Goal: Task Accomplishment & Management: Use online tool/utility

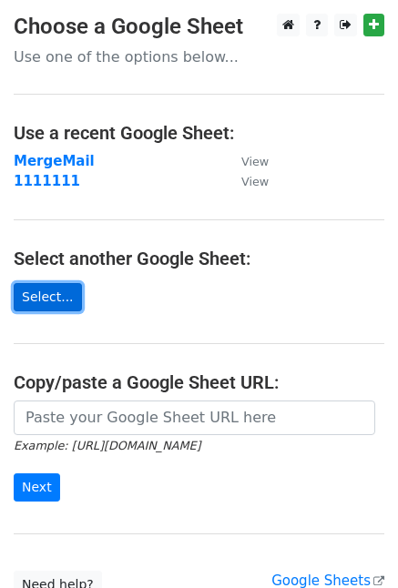
click at [60, 294] on link "Select..." at bounding box center [48, 297] width 68 height 28
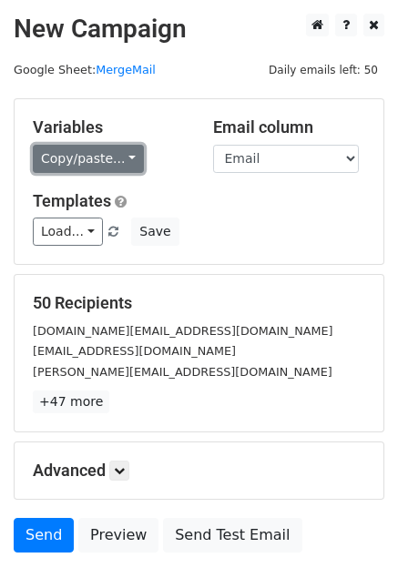
click at [104, 156] on link "Copy/paste..." at bounding box center [88, 159] width 111 height 28
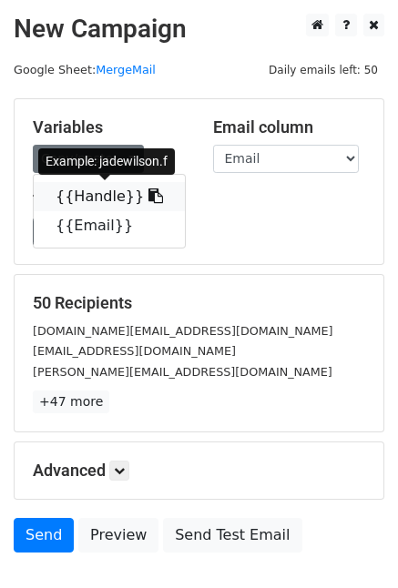
click at [110, 195] on link "{{Handle}}" at bounding box center [109, 196] width 151 height 29
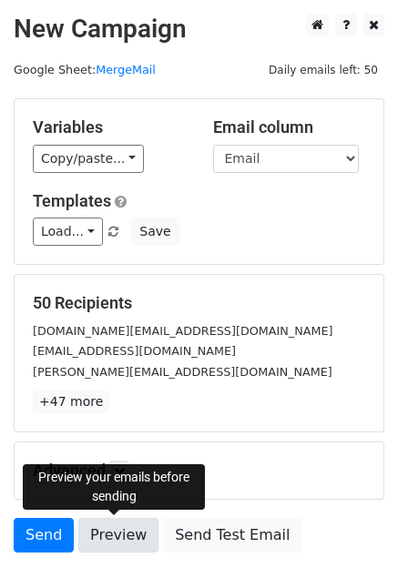
click at [128, 541] on link "Preview" at bounding box center [118, 535] width 80 height 35
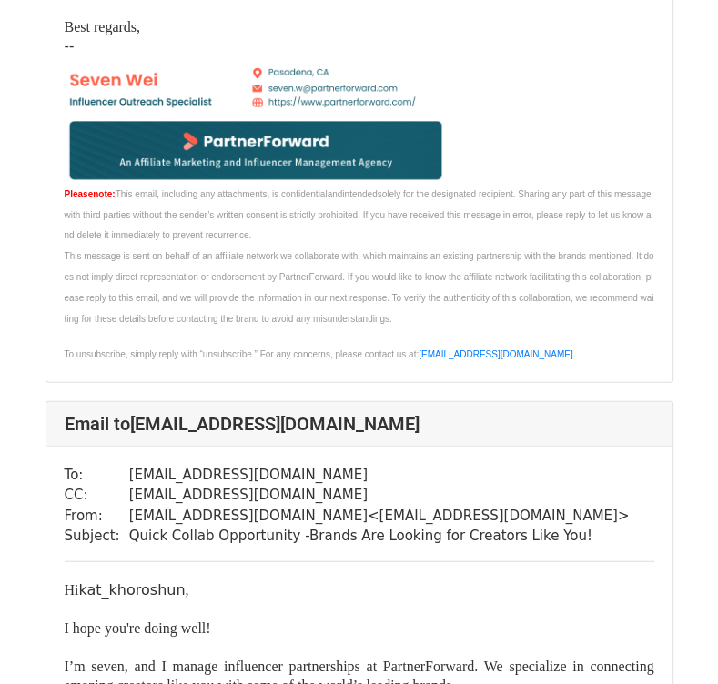
scroll to position [5642, 0]
